Goal: Contribute content

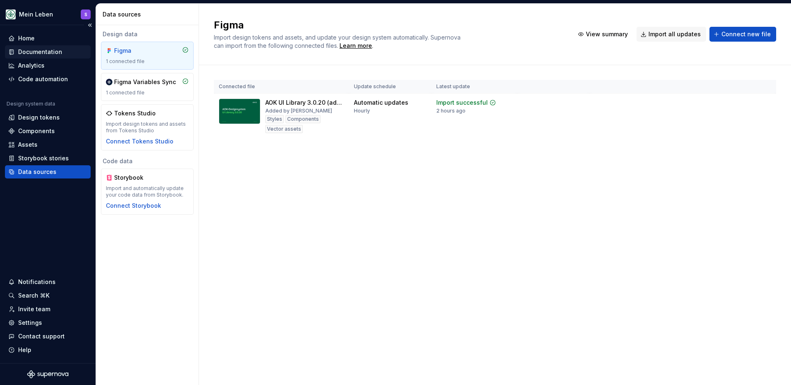
click at [37, 51] on div "Documentation" at bounding box center [40, 52] width 44 height 8
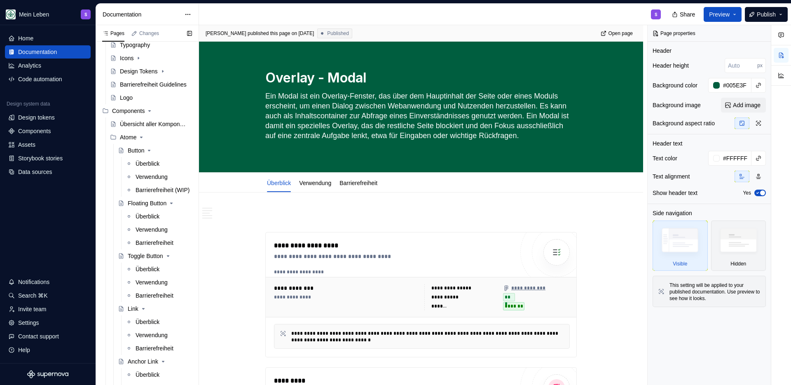
scroll to position [58, 0]
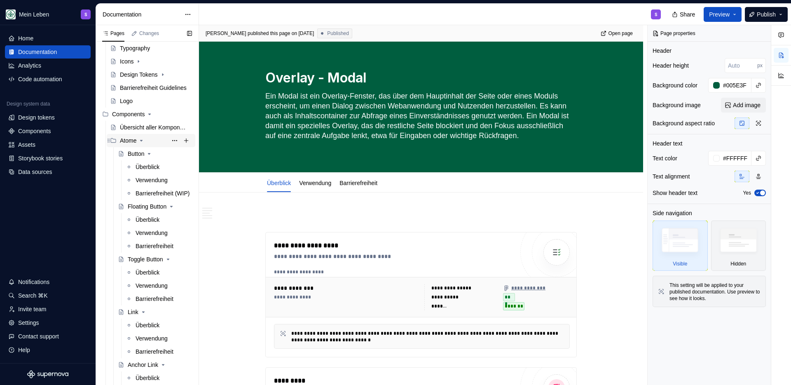
click at [142, 140] on icon "Page tree" at bounding box center [141, 140] width 2 height 1
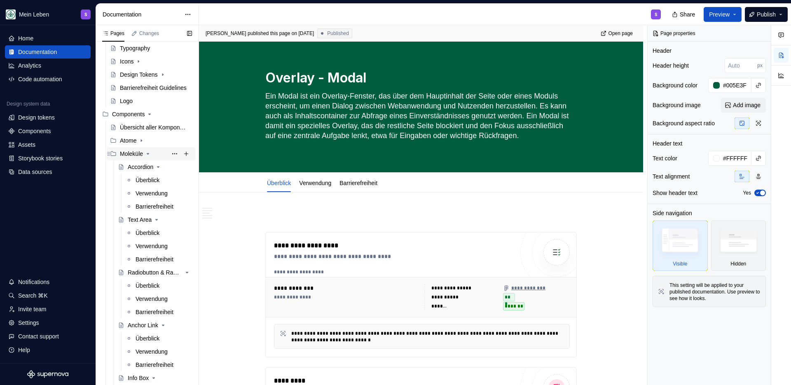
click at [151, 152] on icon "Page tree" at bounding box center [148, 153] width 7 height 7
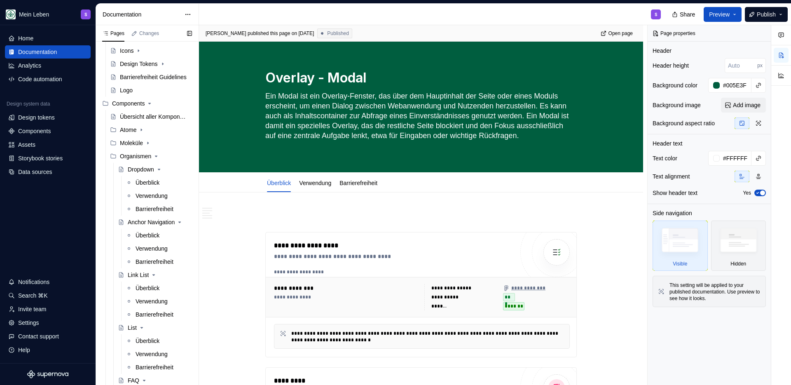
scroll to position [69, 0]
click at [139, 131] on icon "Page tree" at bounding box center [141, 129] width 7 height 7
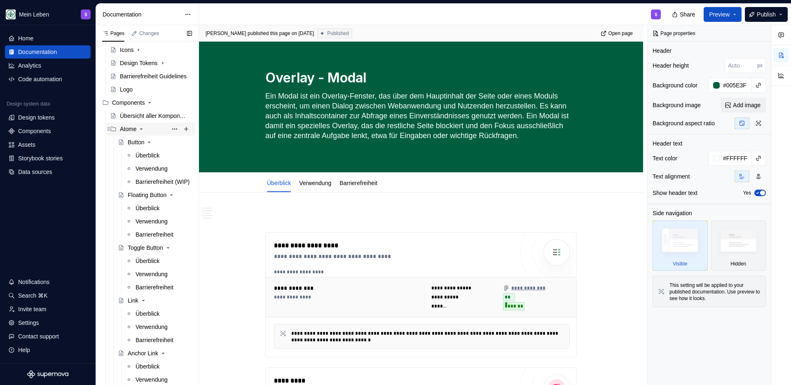
click at [144, 133] on div "Atome" at bounding box center [156, 129] width 72 height 12
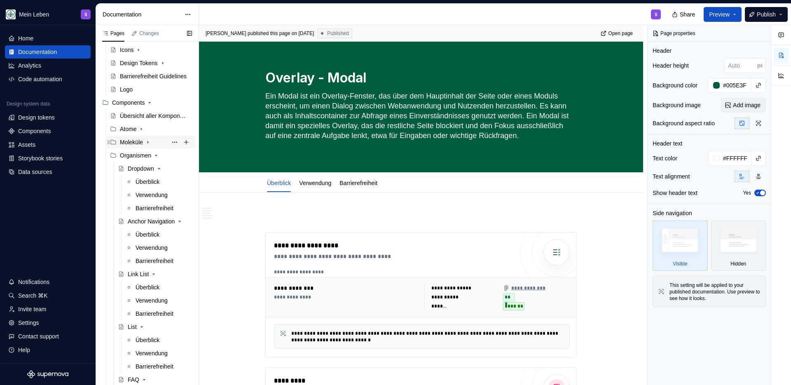
click at [149, 144] on icon "Page tree" at bounding box center [148, 142] width 7 height 7
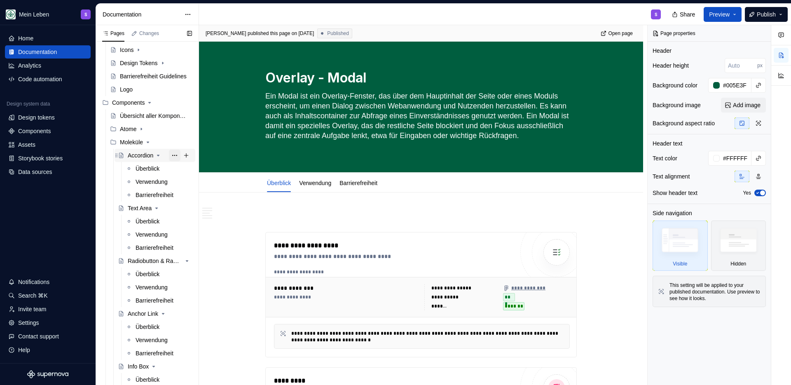
click at [170, 156] on button "Page tree" at bounding box center [175, 155] width 12 height 12
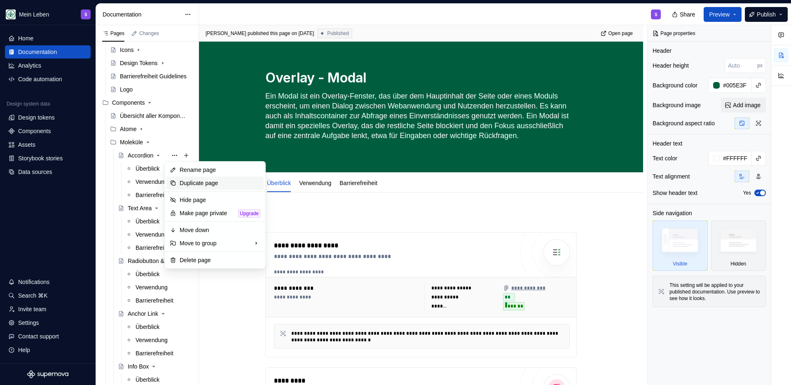
click at [197, 182] on div "Duplicate page" at bounding box center [220, 183] width 81 height 8
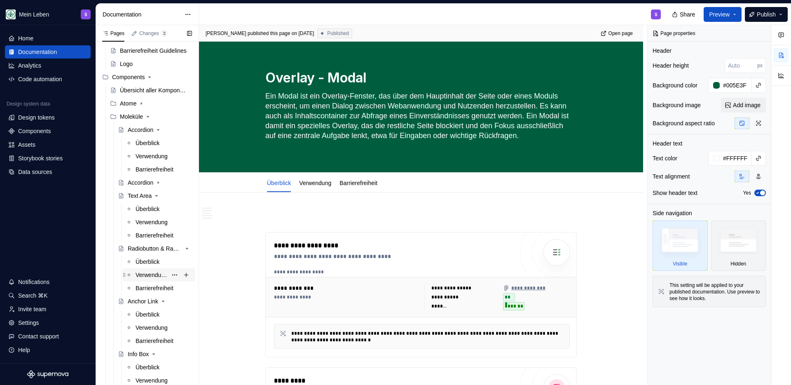
scroll to position [96, 0]
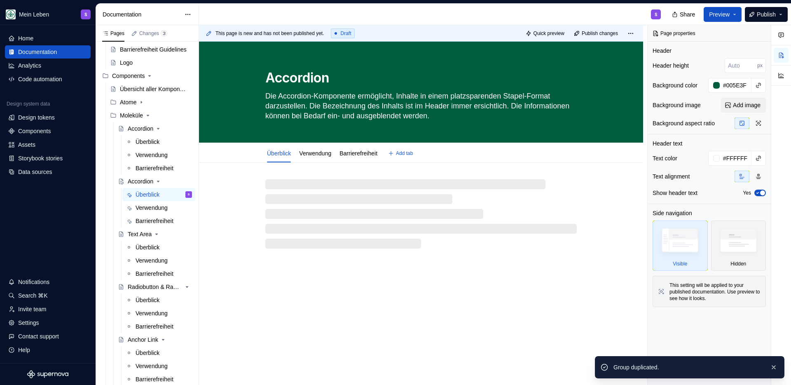
click at [288, 75] on textarea "Accordion" at bounding box center [419, 78] width 311 height 20
type textarea "*"
type textarea "r"
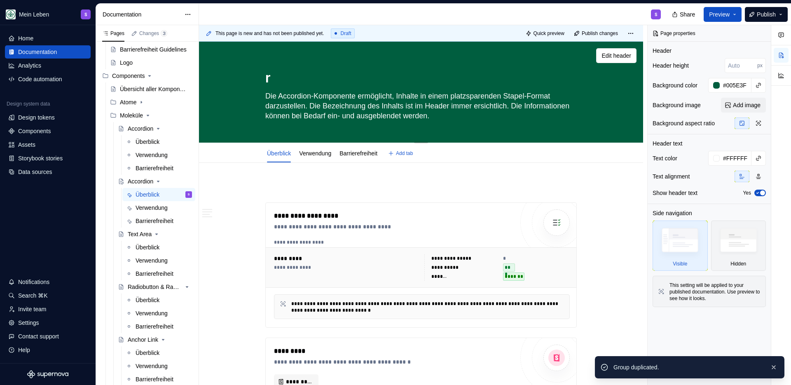
type textarea "*"
type textarea "rt"
type textarea "*"
type textarea "r"
type textarea "*"
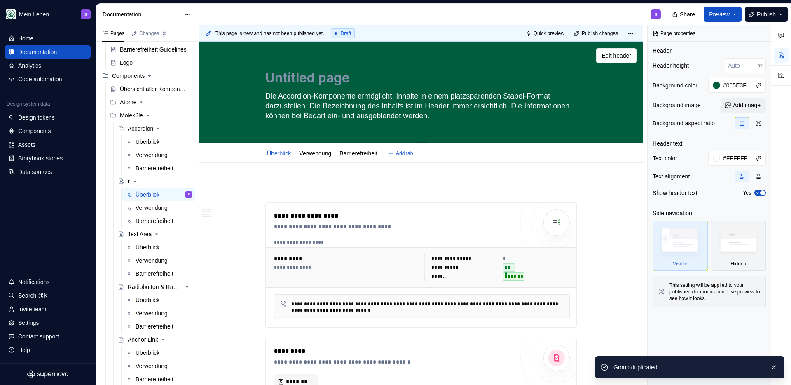
type textarea "*"
type textarea "Untitled group"
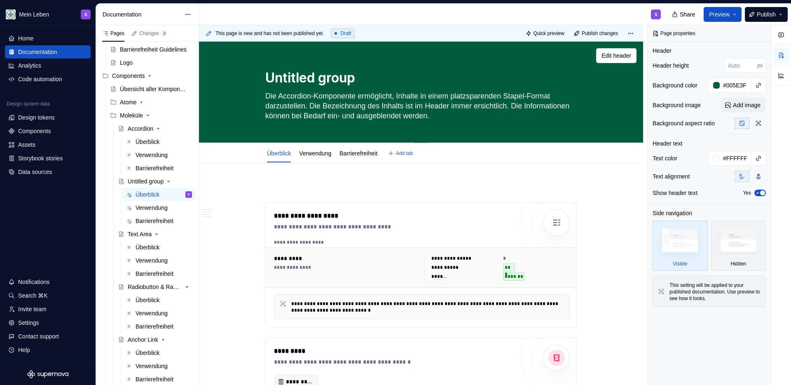
type textarea "*"
type textarea "Untitled groupA"
type textarea "*"
type textarea "Untitled group"
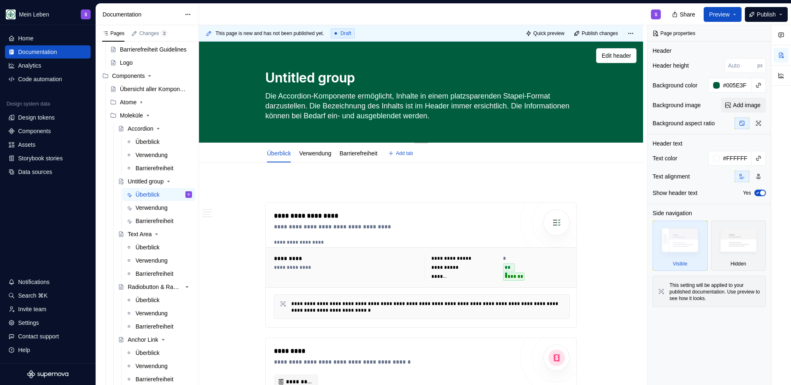
type textarea "*"
type textarea "Untitled groupA"
type textarea "*"
type textarea "Untitled groupAl"
type textarea "*"
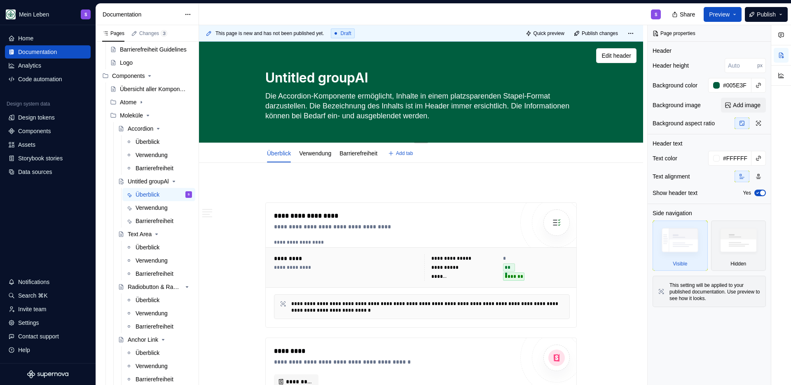
type textarea "Untitled groupA"
type textarea "*"
type textarea "Untitled group"
type textarea "*"
type textarea "Untitled grou"
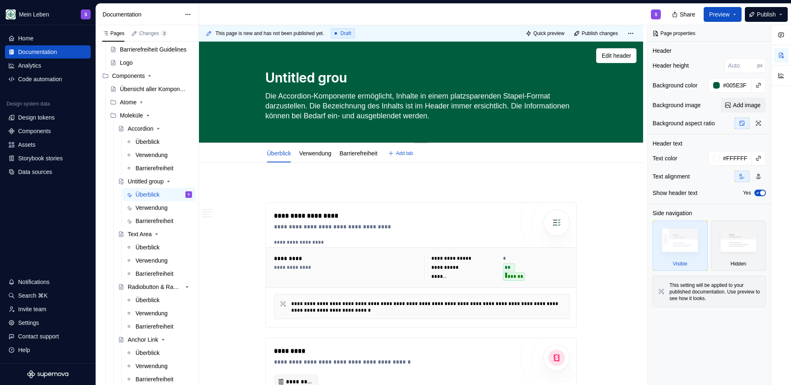
type textarea "*"
type textarea "Untitled gro"
type textarea "*"
type textarea "Untitled gr"
type textarea "*"
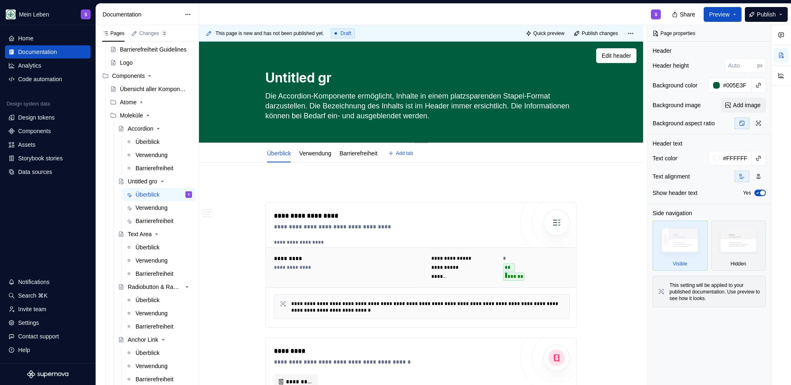
type textarea "Untitled g"
type textarea "*"
type textarea "Untitled"
type textarea "*"
type textarea "Untitled"
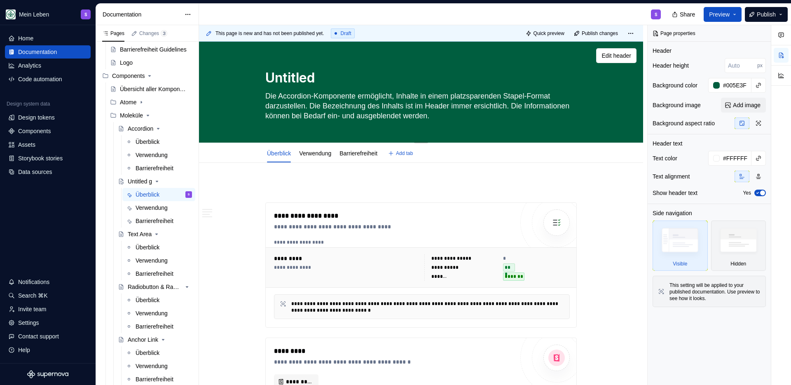
type textarea "*"
type textarea "Untitle"
type textarea "*"
type textarea "Untitl"
type textarea "*"
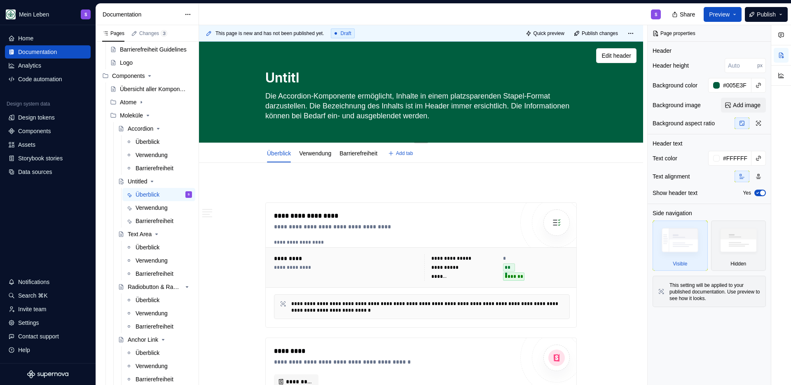
type textarea "Untit"
type textarea "*"
type textarea "Unti"
type textarea "*"
type textarea "Unt"
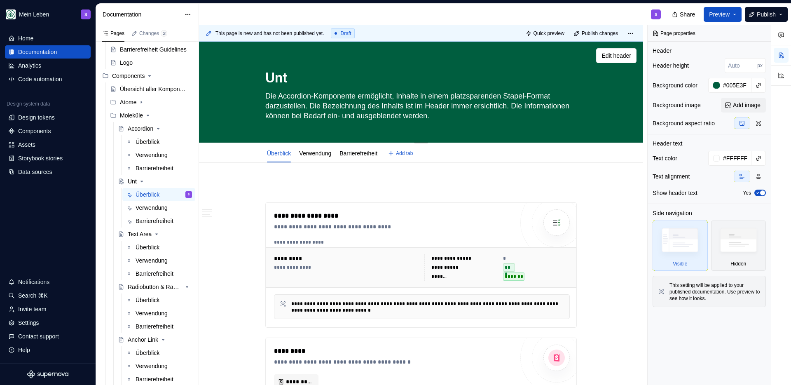
type textarea "*"
type textarea "UntA"
type textarea "*"
type textarea "UntAl"
type textarea "*"
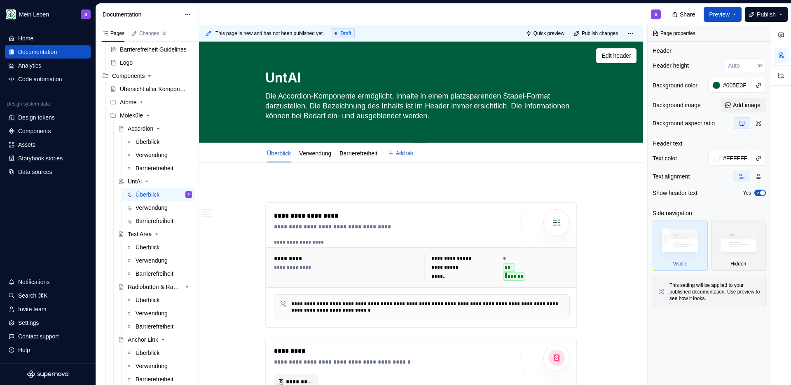
type textarea "UntAle"
type textarea "*"
type textarea "UntAler"
type textarea "*"
type textarea "UntAlert"
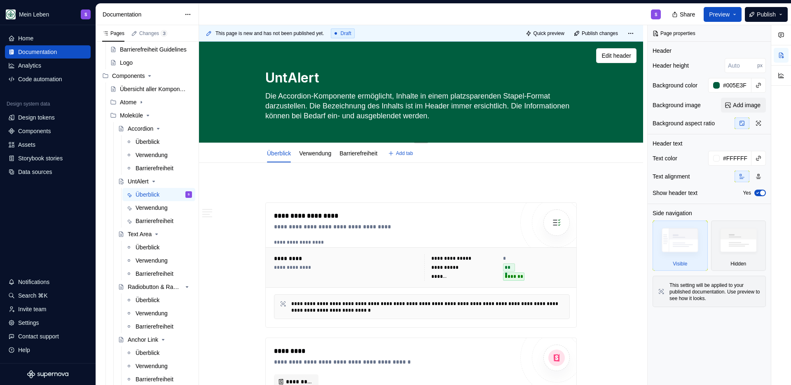
type textarea "*"
type textarea "UnAlert"
type textarea "*"
type textarea "UAlert"
type textarea "*"
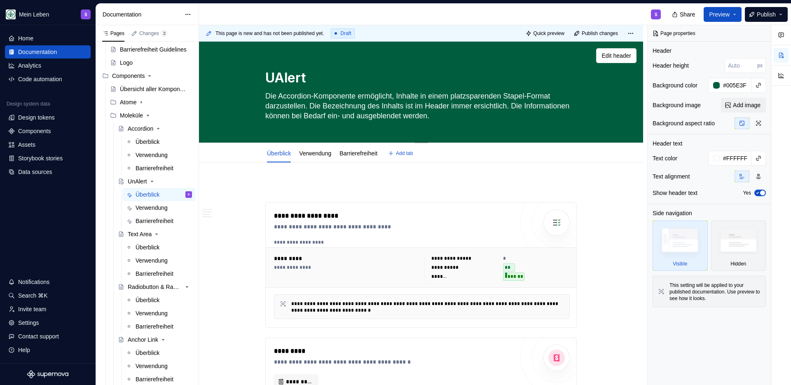
type textarea "Alert"
type textarea "*"
type textarea "Alert"
click at [250, 197] on div "**********" at bounding box center [423, 205] width 448 height 360
click at [129, 181] on div "Alert" at bounding box center [134, 181] width 12 height 8
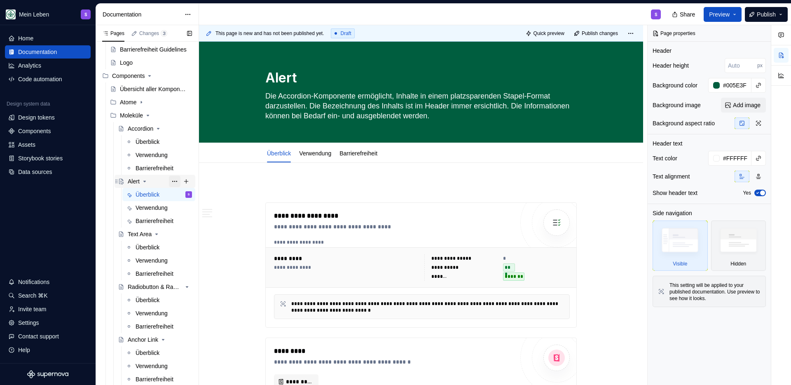
click at [169, 180] on button "Page tree" at bounding box center [175, 181] width 12 height 12
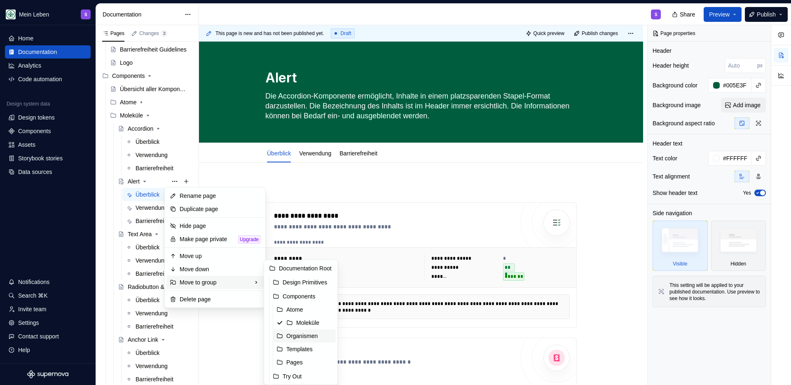
click at [298, 335] on div "Organismen" at bounding box center [309, 335] width 46 height 8
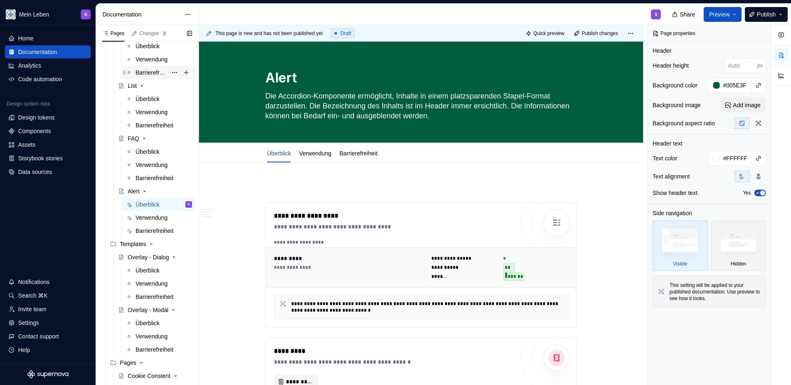
scroll to position [907, 0]
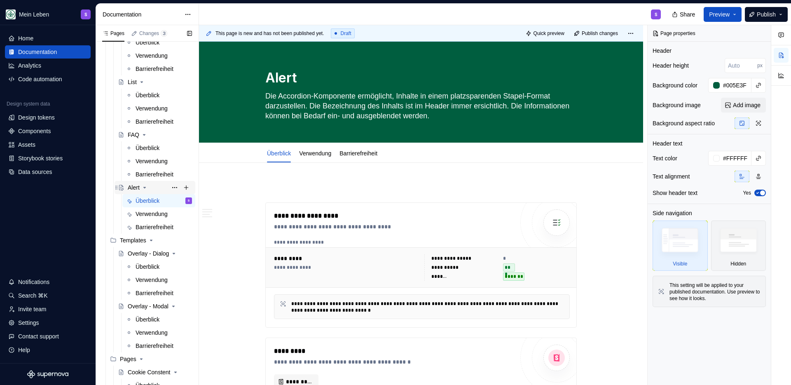
click at [133, 188] on div "Alert" at bounding box center [134, 187] width 12 height 8
click at [255, 187] on span at bounding box center [257, 188] width 7 height 12
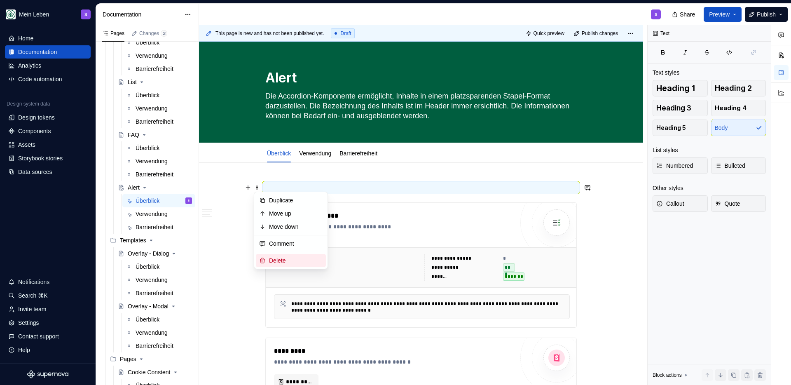
click at [289, 261] on div "Delete" at bounding box center [296, 260] width 54 height 8
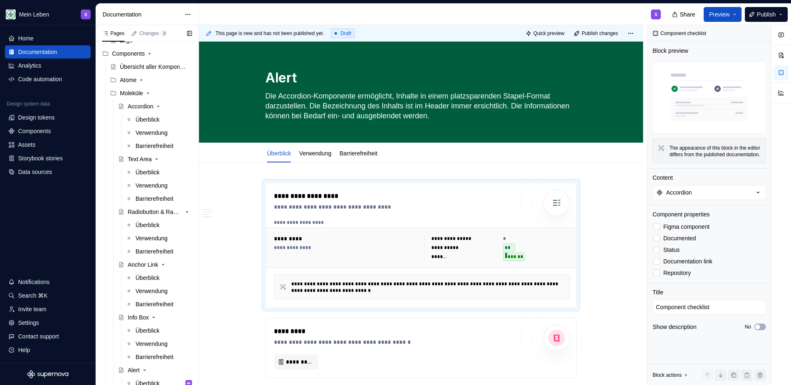
scroll to position [118, 0]
click at [140, 106] on div "Accordion" at bounding box center [141, 107] width 26 height 8
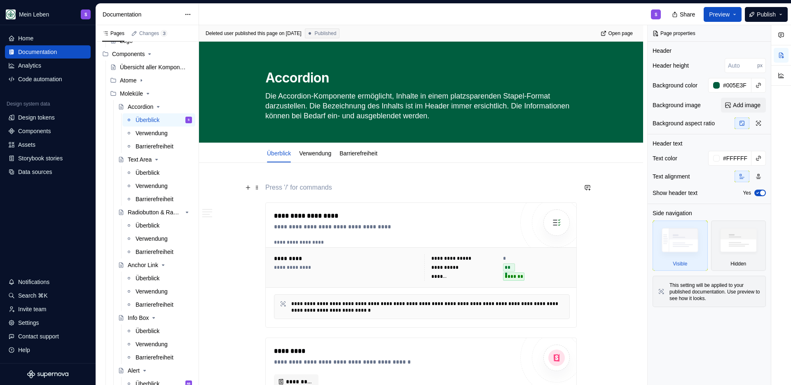
click at [304, 187] on p at bounding box center [420, 187] width 311 height 10
click at [253, 189] on div at bounding box center [251, 188] width 18 height 12
click at [258, 188] on span at bounding box center [257, 188] width 7 height 12
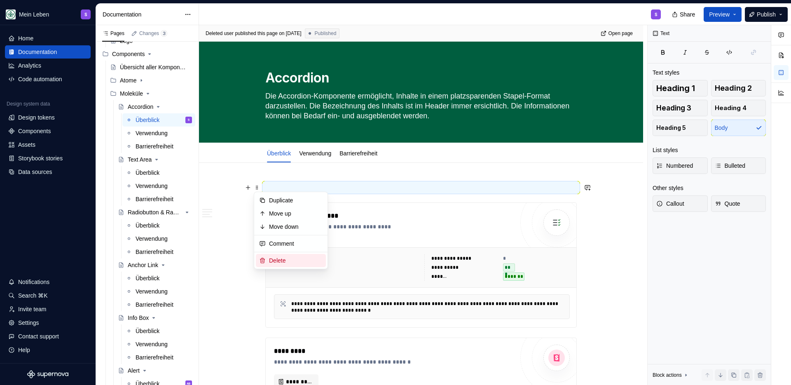
click at [286, 259] on div "Delete" at bounding box center [296, 260] width 54 height 8
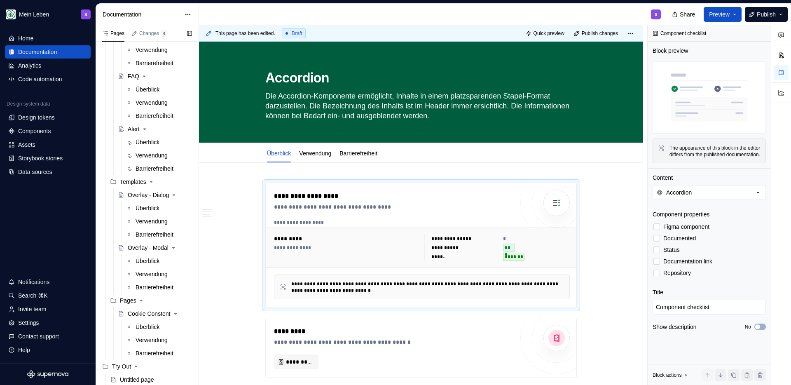
scroll to position [991, 0]
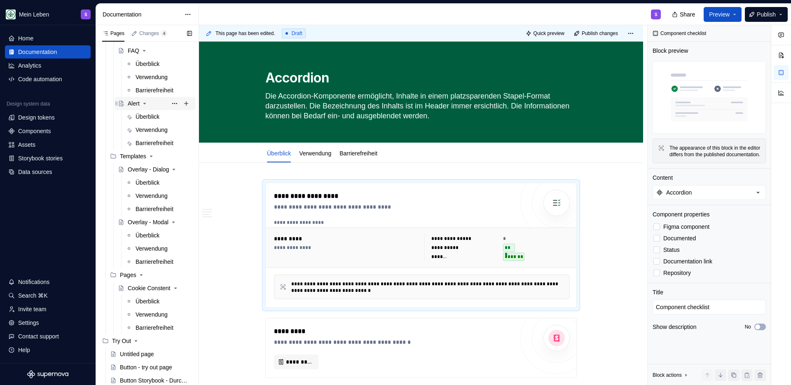
click at [134, 103] on div "Alert" at bounding box center [134, 103] width 12 height 8
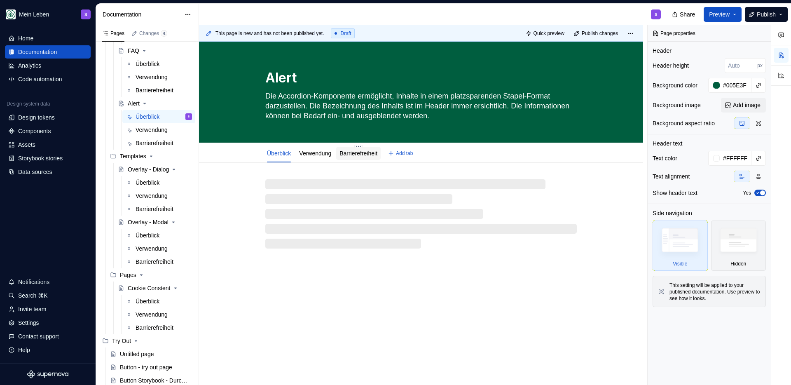
click at [364, 151] on link "Barrierefreiheit" at bounding box center [358, 153] width 38 height 7
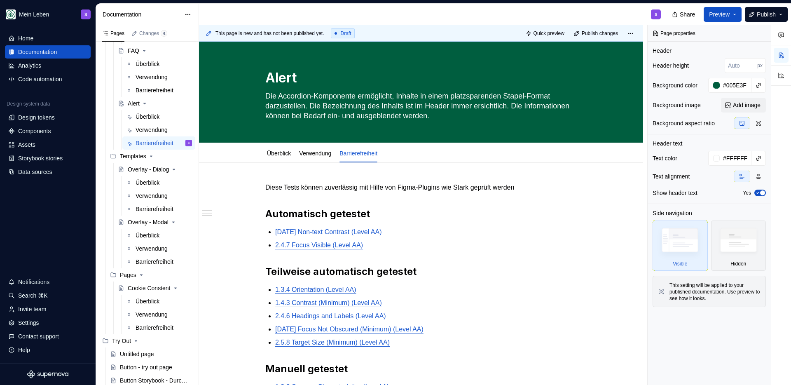
type textarea "*"
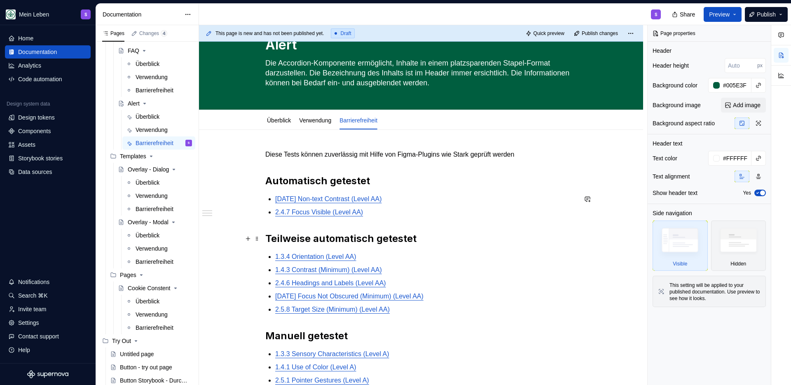
scroll to position [56, 0]
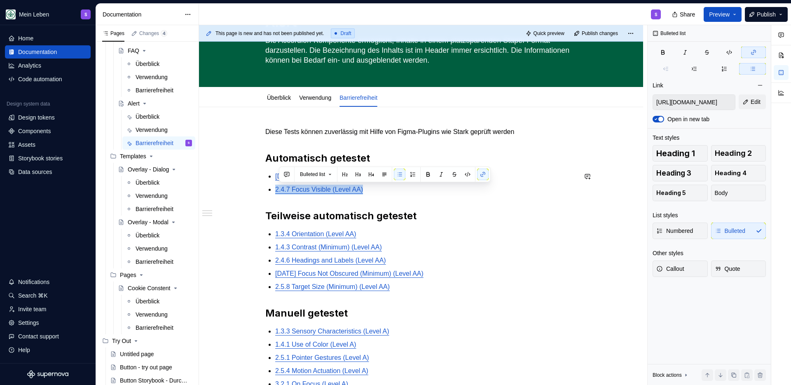
type input "[URL][DOMAIN_NAME]"
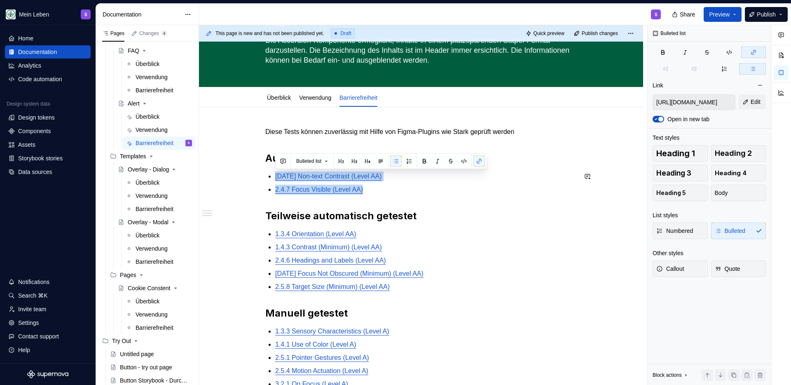
drag, startPoint x: 376, startPoint y: 190, endPoint x: 263, endPoint y: 177, distance: 113.9
click at [263, 177] on div "Diese Tests können zuverlässig mit Hilfe von Figma-Plugins wie Stark geprüft we…" at bounding box center [421, 334] width 444 height 455
click at [275, 121] on div "Diese Tests können zuverlässig mit Hilfe von Figma-Plugins wie Stark geprüft we…" at bounding box center [421, 334] width 444 height 455
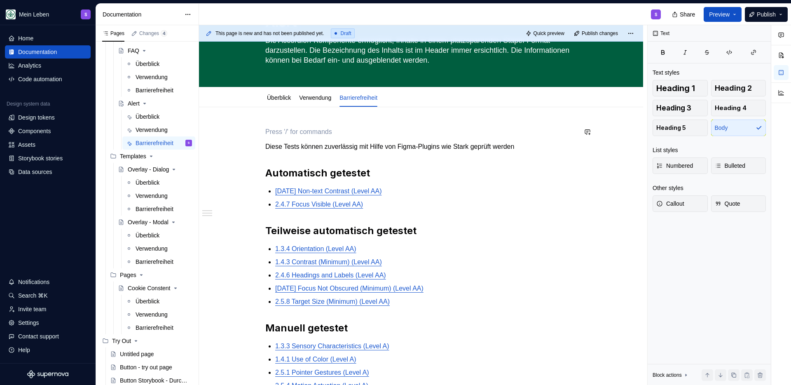
click at [297, 145] on p "Diese Tests können zuverlässig mit Hilfe von Figma-Plugins wie Stark geprüft we…" at bounding box center [420, 147] width 311 height 10
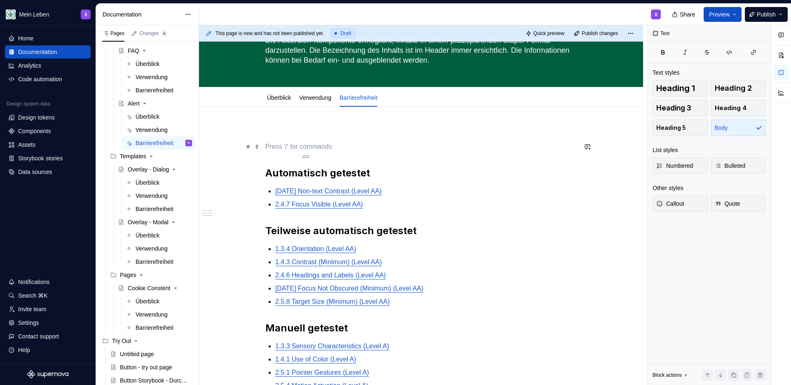
click at [291, 144] on p at bounding box center [420, 147] width 311 height 10
click at [372, 148] on p "TEXT to be replaced" at bounding box center [420, 147] width 311 height 10
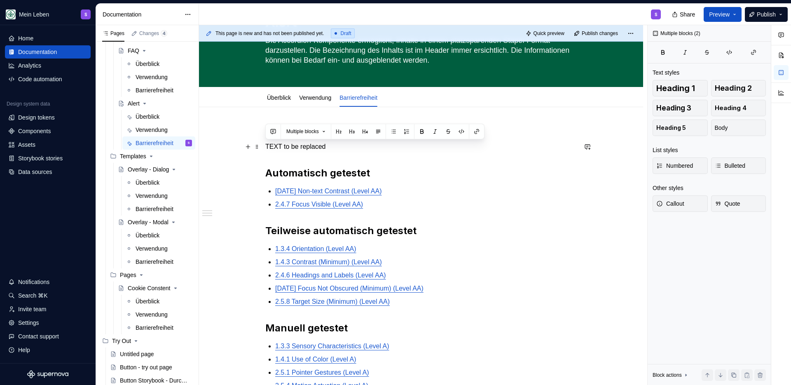
click at [372, 148] on p "TEXT to be replaced" at bounding box center [420, 147] width 311 height 10
click at [249, 147] on button "button" at bounding box center [248, 147] width 12 height 12
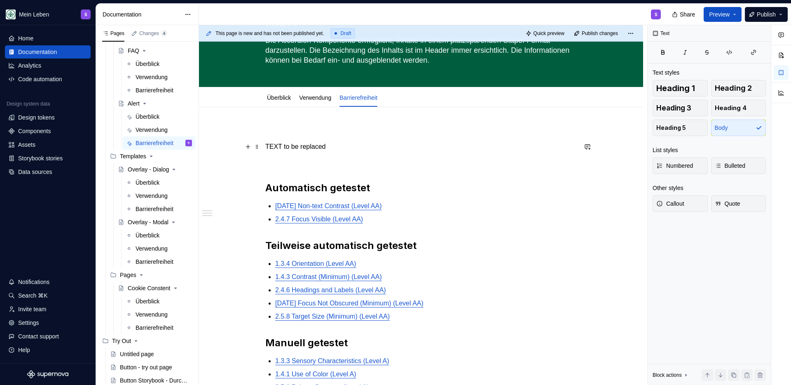
click at [296, 145] on p "TEXT to be replaced" at bounding box center [420, 147] width 311 height 10
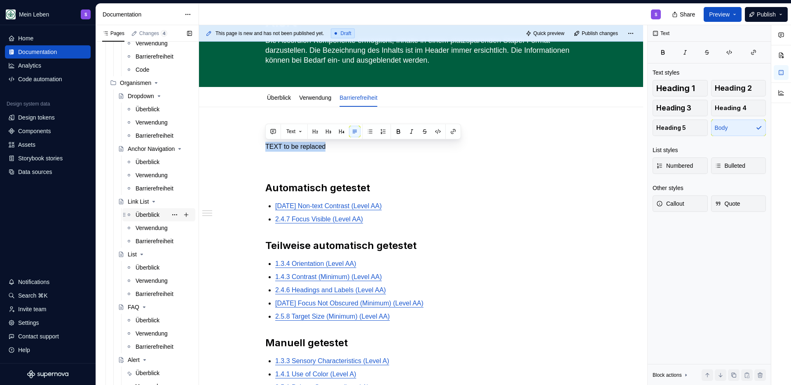
scroll to position [710, 0]
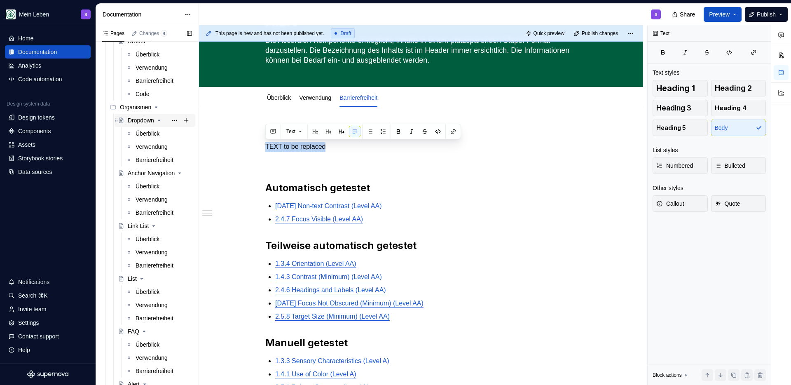
click at [137, 116] on div "Dropdown" at bounding box center [141, 120] width 26 height 8
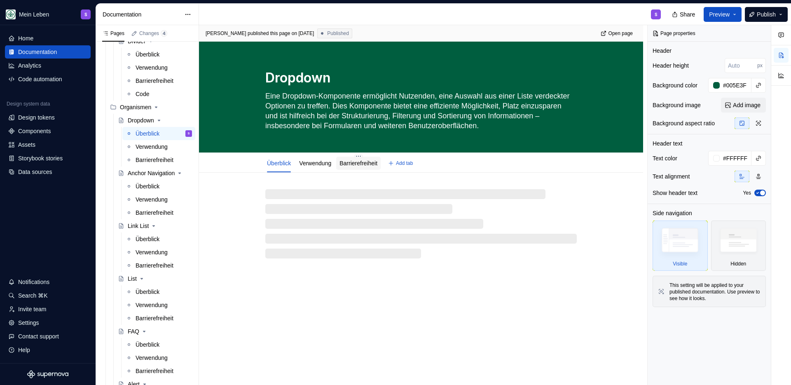
click at [366, 163] on link "Barrierefreiheit" at bounding box center [358, 163] width 38 height 7
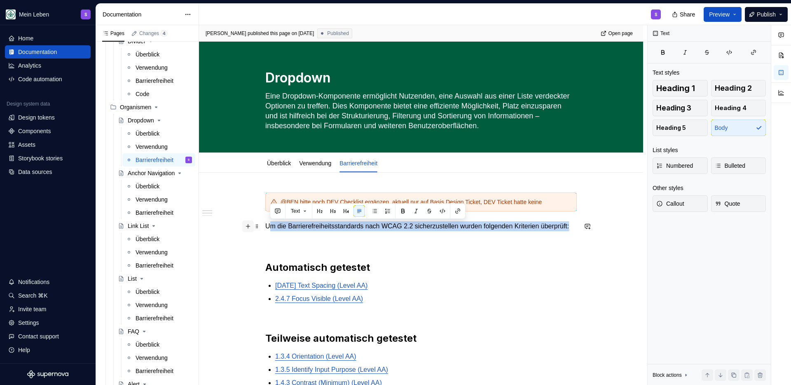
drag, startPoint x: 307, startPoint y: 238, endPoint x: 253, endPoint y: 229, distance: 55.0
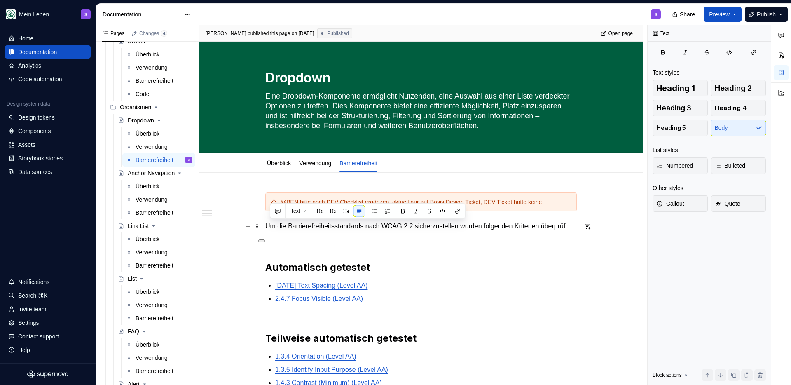
click at [315, 231] on p "Um die Barrierefreiheitsstandards nach WCAG 2.2 sicherzustellen wurden folgende…" at bounding box center [420, 226] width 311 height 10
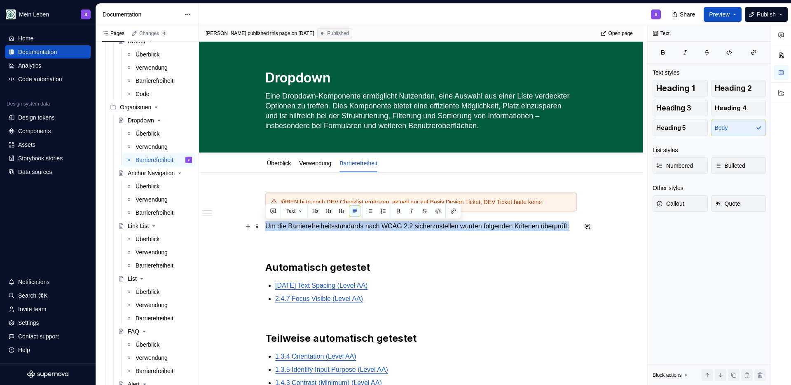
drag, startPoint x: 310, startPoint y: 232, endPoint x: 263, endPoint y: 225, distance: 47.5
copy p "Um die Barrierefreiheitsstandards nach WCAG 2.2 sicherzustellen wurden folgende…"
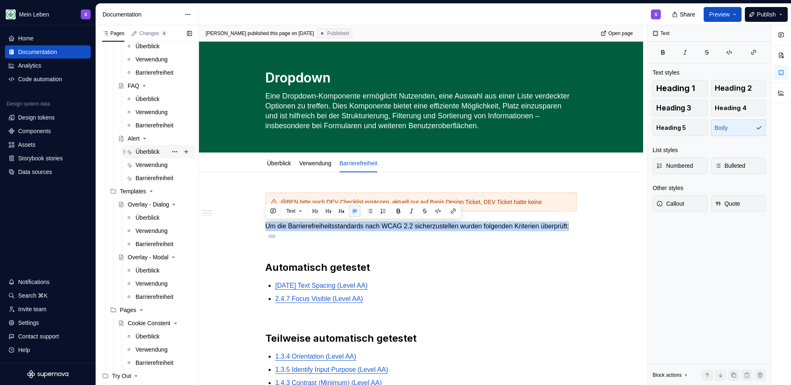
scroll to position [952, 0]
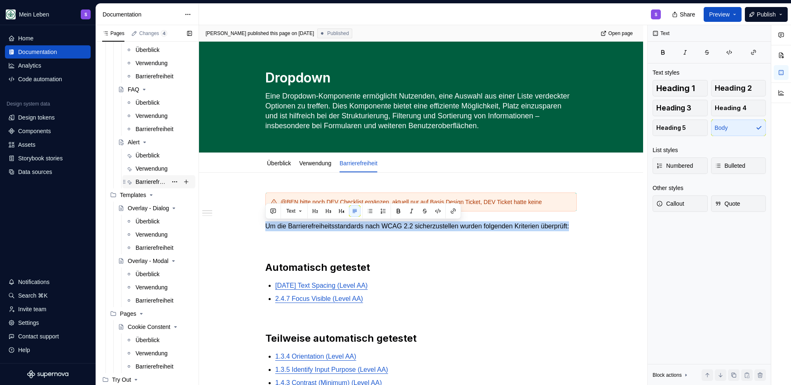
click at [146, 182] on div "Barrierefreiheit" at bounding box center [151, 181] width 32 height 8
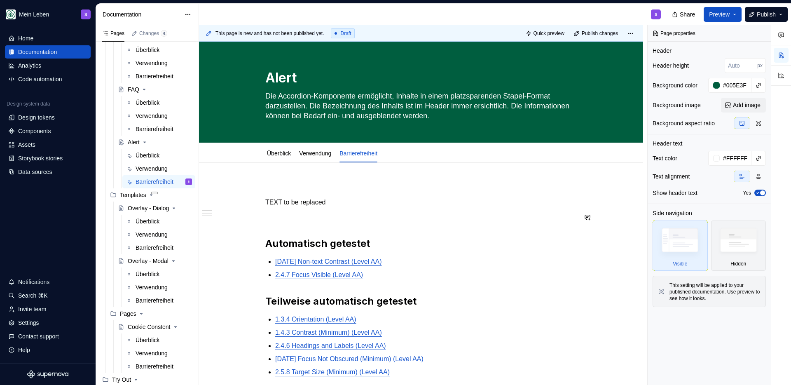
type textarea "*"
click at [334, 199] on p "TEXT to be replaced" at bounding box center [420, 202] width 311 height 10
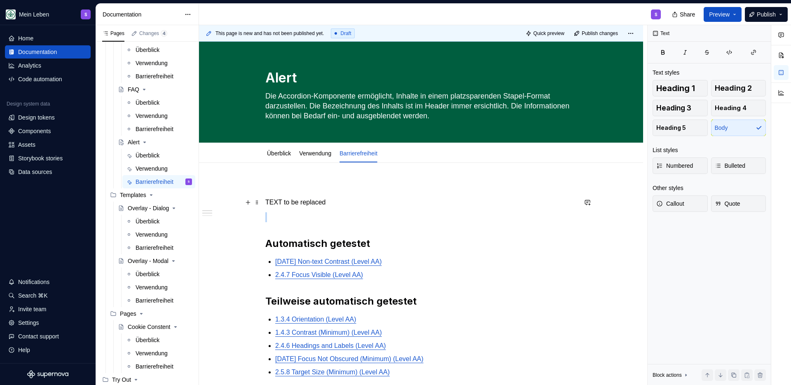
click at [334, 199] on p "TEXT to be replaced" at bounding box center [420, 202] width 311 height 10
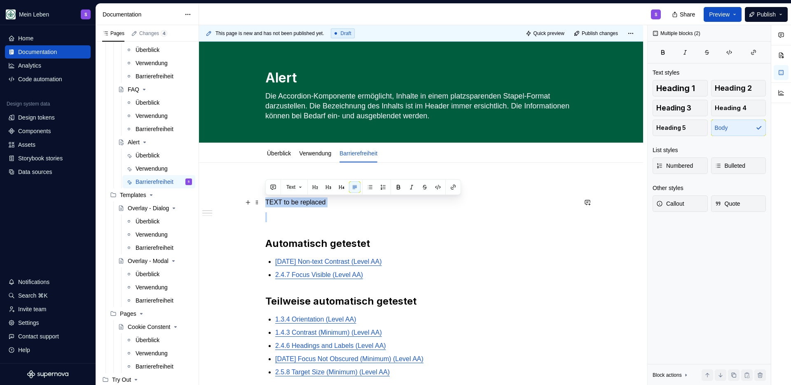
click at [334, 199] on p "TEXT to be replaced" at bounding box center [420, 202] width 311 height 10
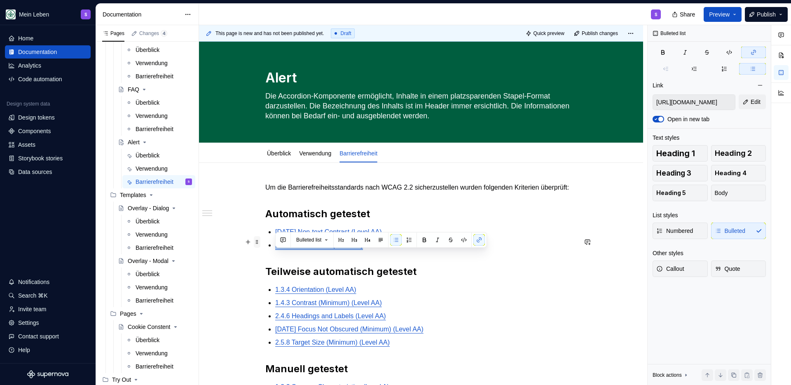
type input "[URL][DOMAIN_NAME]"
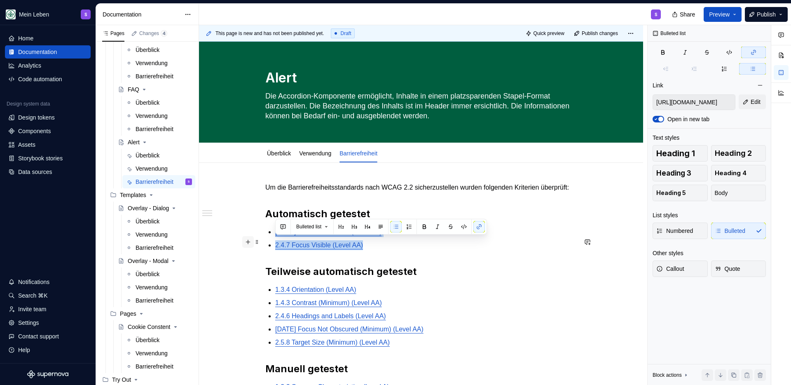
drag, startPoint x: 383, startPoint y: 255, endPoint x: 252, endPoint y: 242, distance: 131.2
click at [265, 242] on div "Um die Barrierefreiheitsstandards nach WCAG 2.2 sicherzustellen wurden folgende…" at bounding box center [420, 342] width 311 height 320
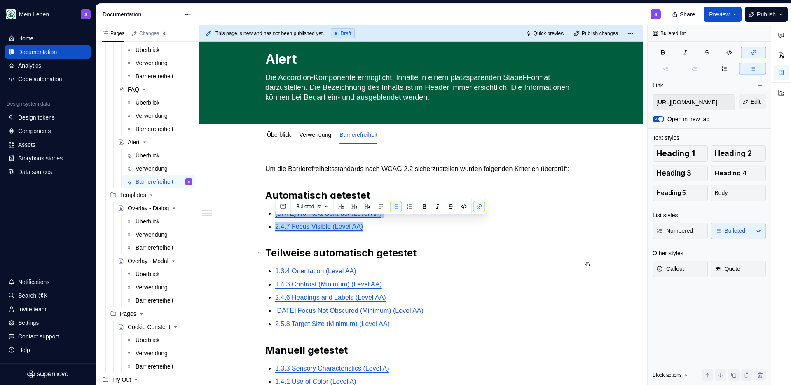
scroll to position [21, 0]
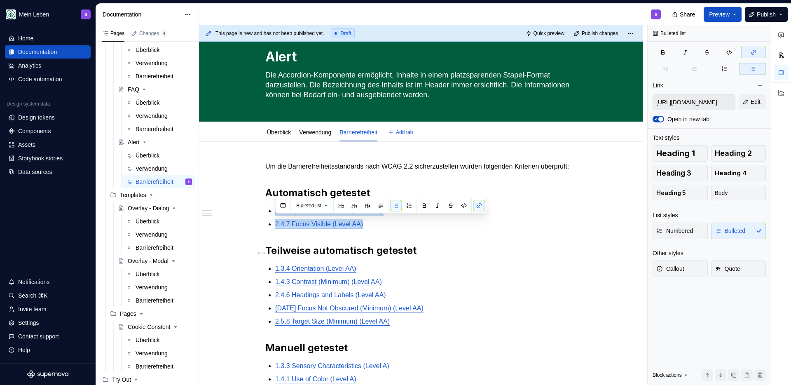
type textarea "*"
click at [382, 229] on p "2.4.7 Focus Visible (Level AA)" at bounding box center [425, 224] width 301 height 10
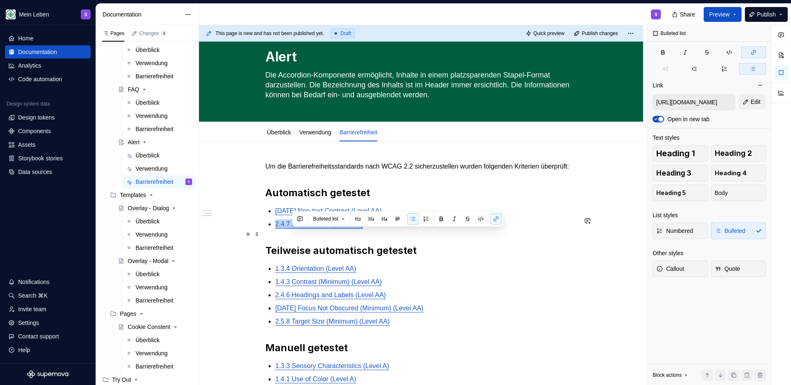
type input "[URL][DOMAIN_NAME]"
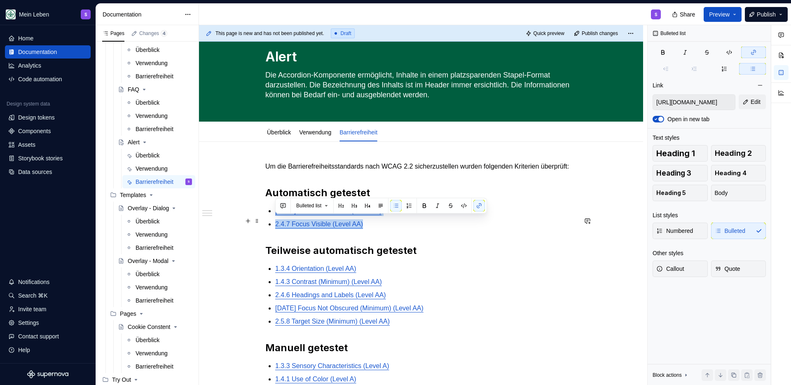
drag, startPoint x: 381, startPoint y: 235, endPoint x: 268, endPoint y: 220, distance: 114.2
click at [275, 220] on ul "[DATE] Non-text Contrast (Level AA) 2.4.7 Focus Visible (Level AA)" at bounding box center [425, 217] width 301 height 23
click at [399, 248] on div "Um die Barrierefreiheitsstandards nach WCAG 2.2 sicherzustellen wurden folgende…" at bounding box center [420, 316] width 311 height 310
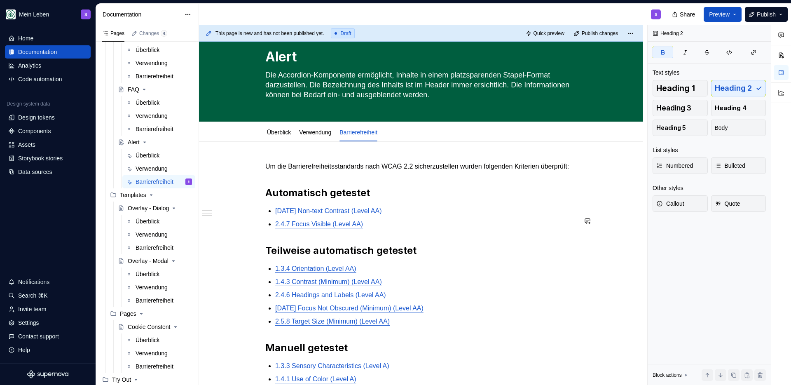
click at [381, 240] on div "Um die Barrierefreiheitsstandards nach WCAG 2.2 sicherzustellen wurden folgende…" at bounding box center [420, 316] width 311 height 310
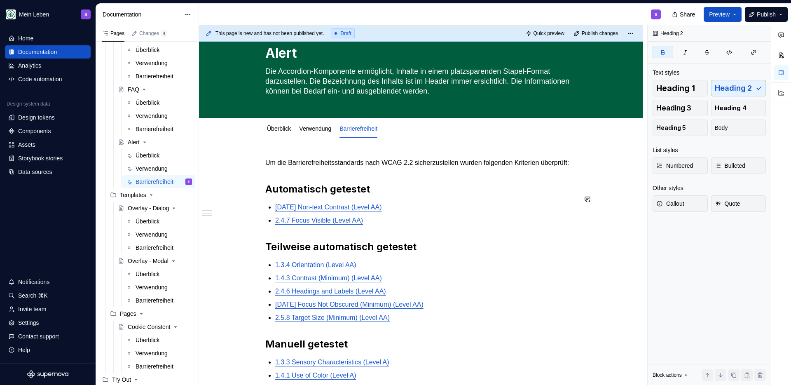
scroll to position [24, 0]
click at [299, 180] on div "Um die Barrierefreiheitsstandards nach WCAG 2.2 sicherzustellen wurden folgende…" at bounding box center [420, 314] width 311 height 310
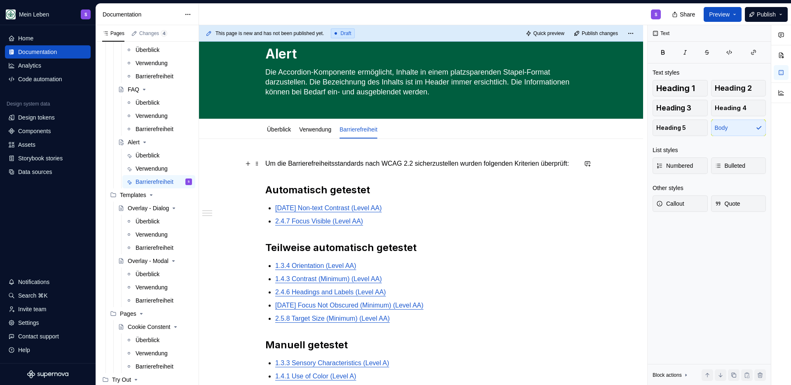
click at [321, 168] on p "Um die Barrierefreiheitsstandards nach WCAG 2.2 sicherzustellen wurden folgende…" at bounding box center [420, 164] width 311 height 10
click at [754, 15] on button "Publish" at bounding box center [765, 14] width 43 height 15
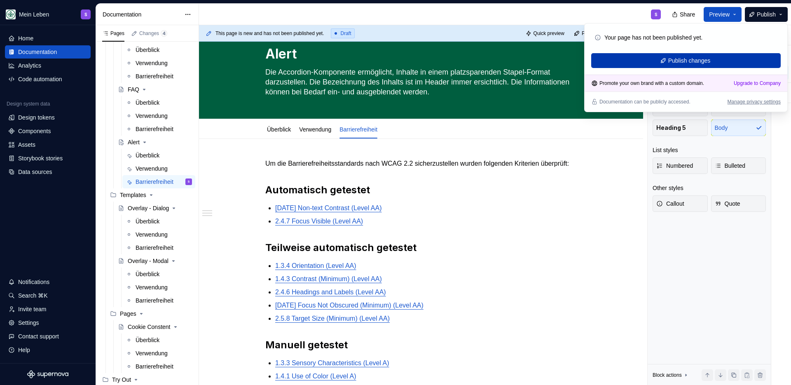
click at [686, 58] on span "Publish changes" at bounding box center [689, 60] width 42 height 8
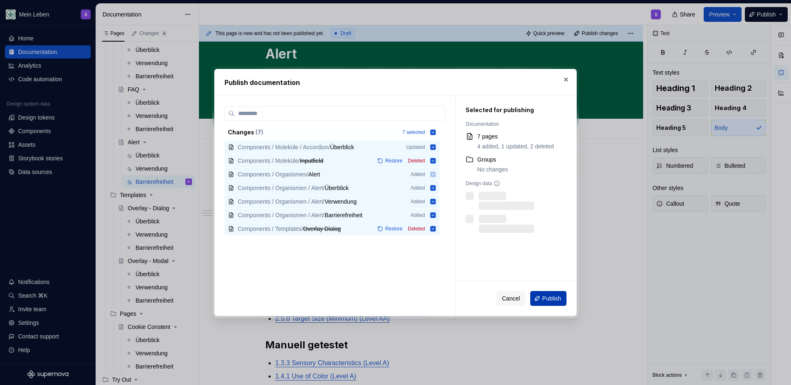
click at [549, 294] on span "Publish" at bounding box center [551, 298] width 19 height 8
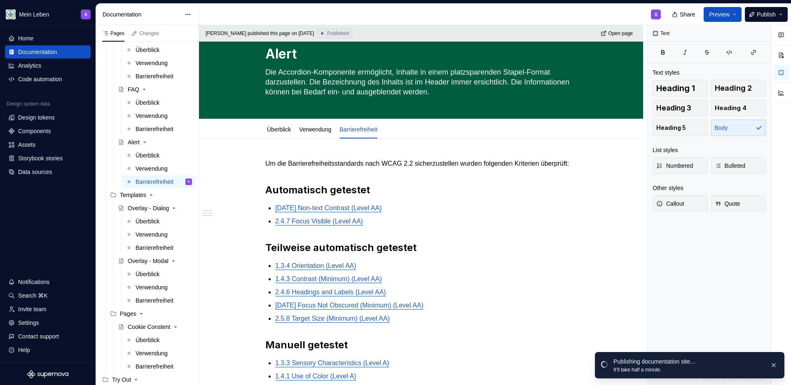
click at [446, 16] on div "S" at bounding box center [433, 14] width 468 height 21
click at [773, 366] on button "button" at bounding box center [773, 365] width 11 height 12
click at [525, 13] on div "S" at bounding box center [433, 14] width 468 height 21
click at [770, 367] on button "button" at bounding box center [773, 367] width 11 height 12
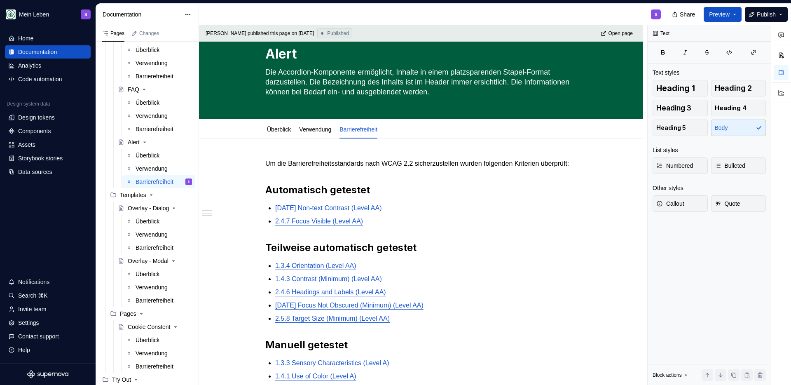
click at [373, 10] on div "S" at bounding box center [433, 14] width 468 height 21
click at [415, 16] on div "S" at bounding box center [433, 14] width 468 height 21
click at [376, 11] on div "S" at bounding box center [433, 14] width 468 height 21
click at [438, 15] on div "S" at bounding box center [433, 14] width 468 height 21
click at [142, 154] on div "Überblick" at bounding box center [147, 155] width 24 height 8
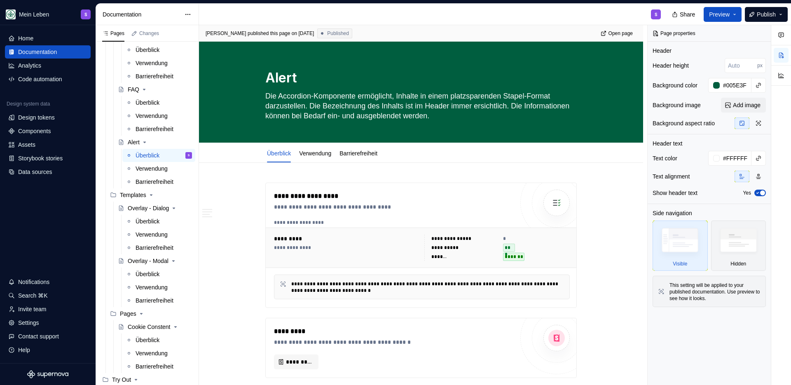
click at [437, 19] on div "S" at bounding box center [433, 14] width 468 height 21
type textarea "*"
